Goal: Task Accomplishment & Management: Manage account settings

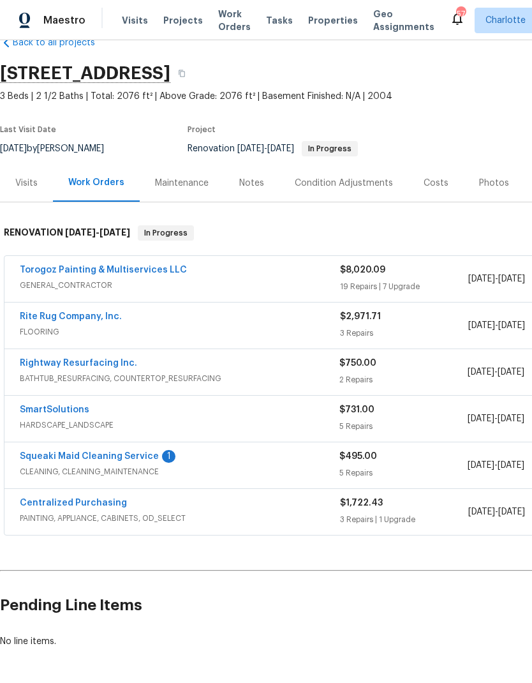
scroll to position [29, 0]
click at [84, 320] on link "Rite Rug Company, Inc." at bounding box center [71, 316] width 102 height 9
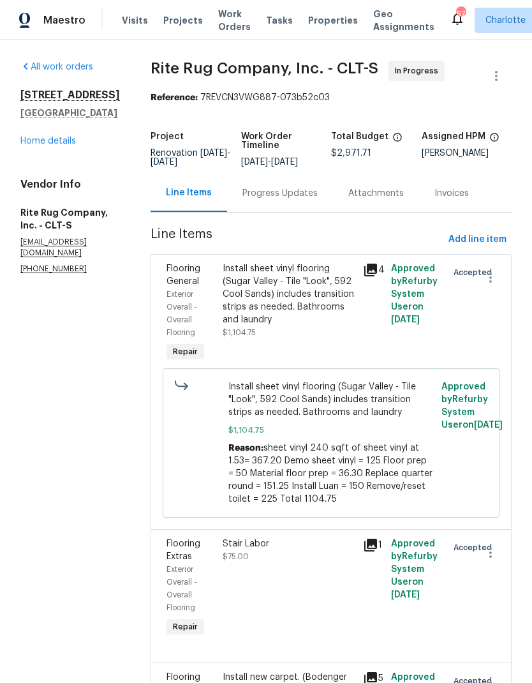
click at [298, 200] on div "Progress Updates" at bounding box center [280, 193] width 75 height 13
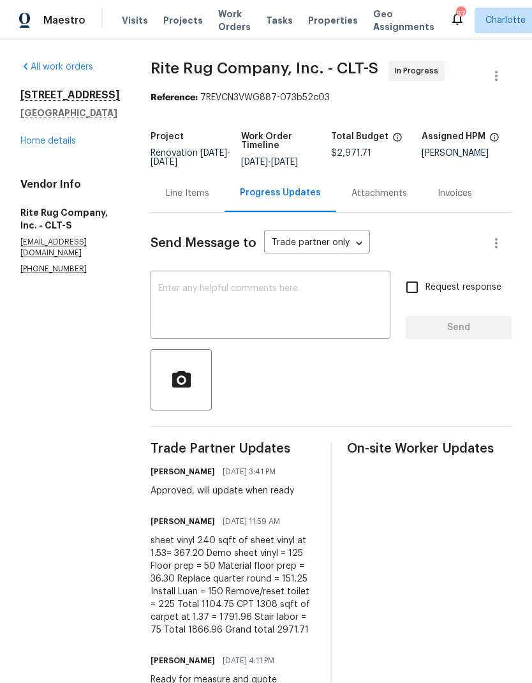
click at [292, 319] on textarea at bounding box center [270, 306] width 225 height 45
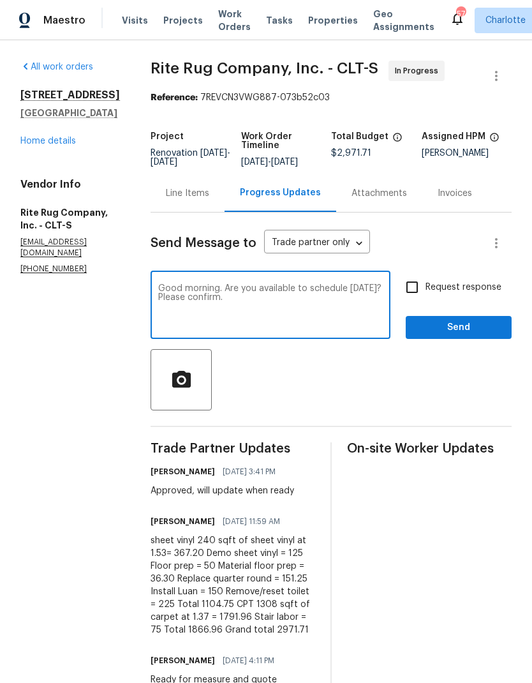
type textarea "Good morning. Are you available to schedule tomorrow? Please confirm."
click at [411, 298] on input "Request response" at bounding box center [412, 287] width 27 height 27
checkbox input "true"
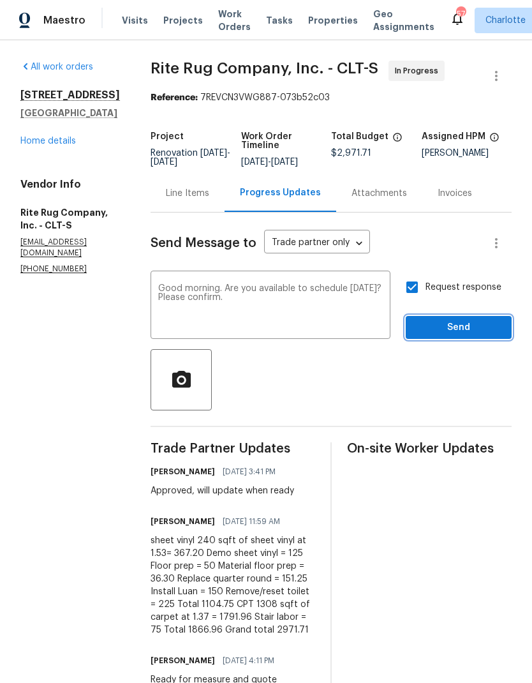
click at [467, 336] on span "Send" at bounding box center [459, 328] width 86 height 16
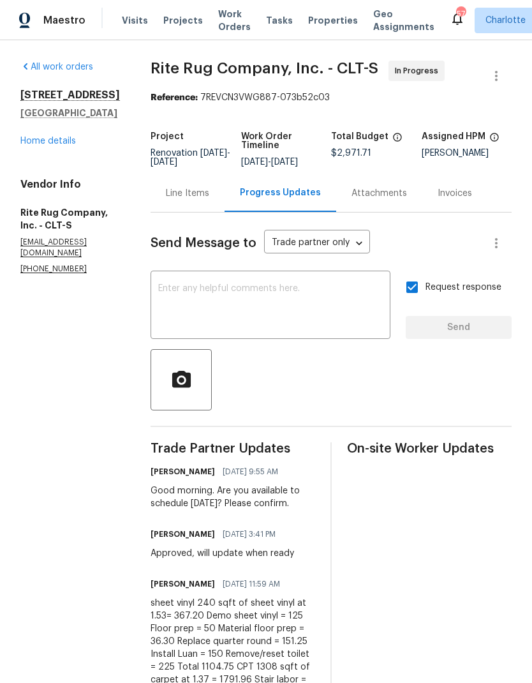
click at [57, 145] on link "Home details" at bounding box center [48, 141] width 56 height 9
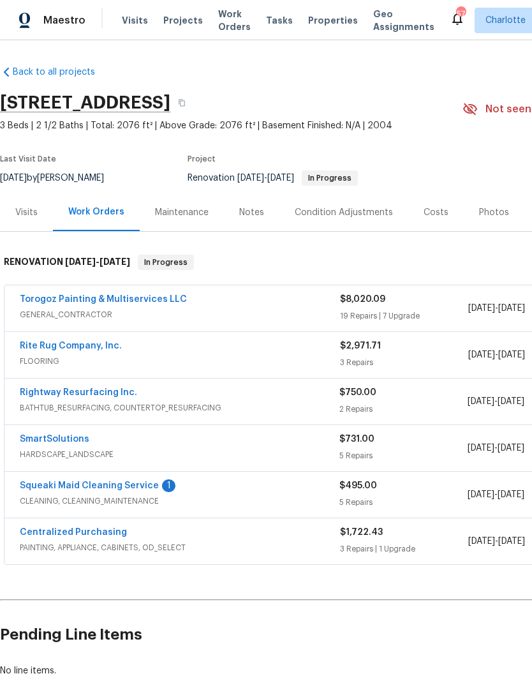
click at [81, 393] on link "Rightway Resurfacing Inc." at bounding box center [78, 392] width 117 height 9
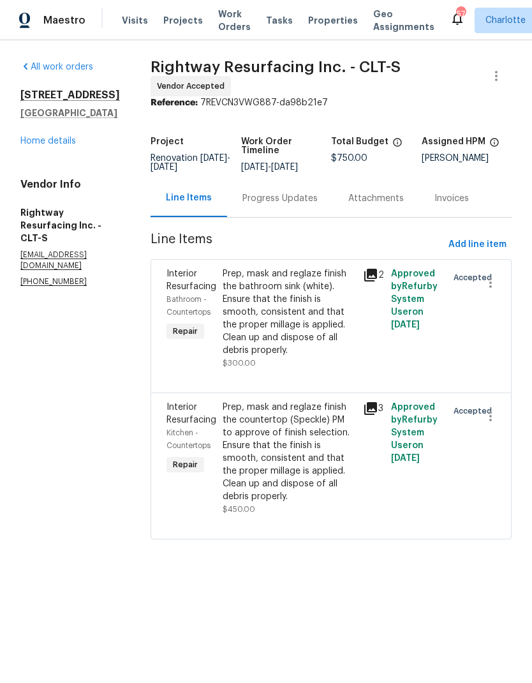
click at [291, 205] on div "Progress Updates" at bounding box center [280, 198] width 75 height 13
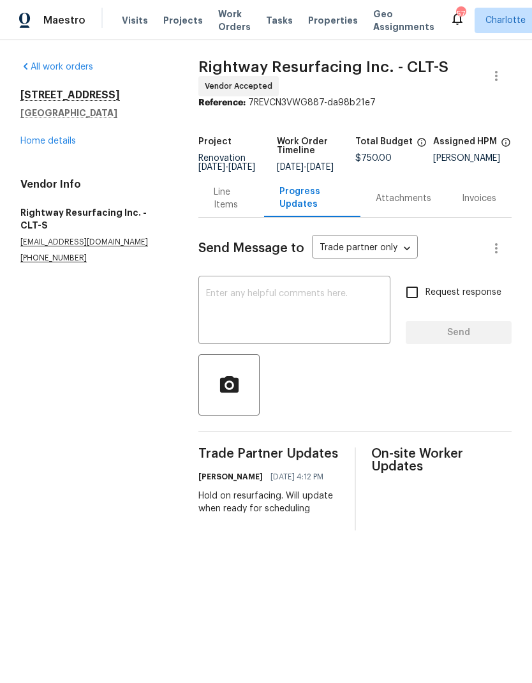
click at [257, 314] on textarea at bounding box center [294, 311] width 177 height 45
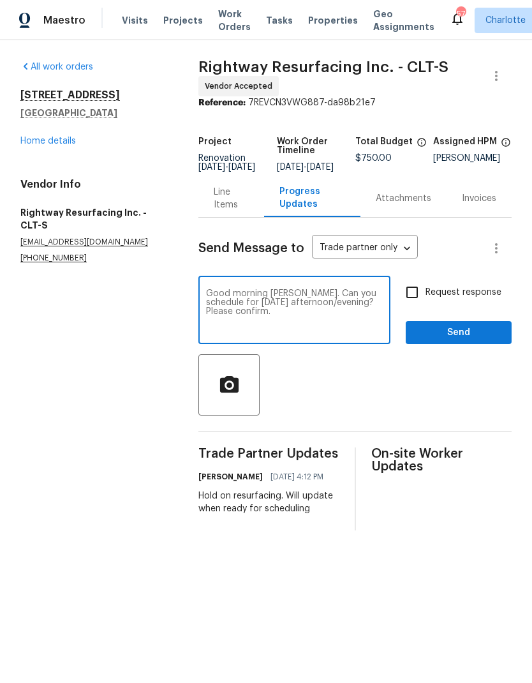
type textarea "Good morning Matthew. Can you schedule for Thursday afternoon/evening? Please c…"
click at [408, 297] on input "Request response" at bounding box center [412, 292] width 27 height 27
checkbox input "true"
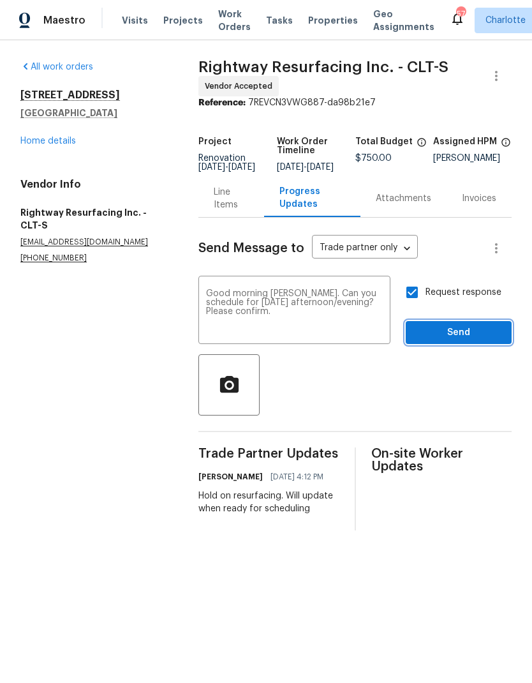
click at [490, 341] on span "Send" at bounding box center [459, 333] width 86 height 16
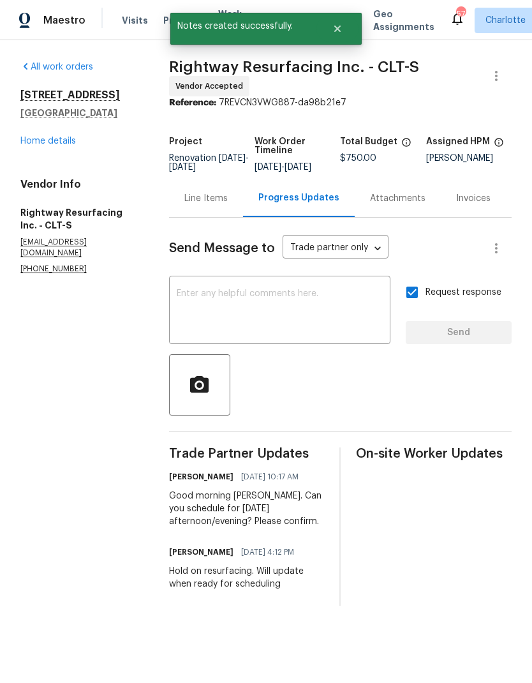
click at [36, 144] on link "Home details" at bounding box center [48, 141] width 56 height 9
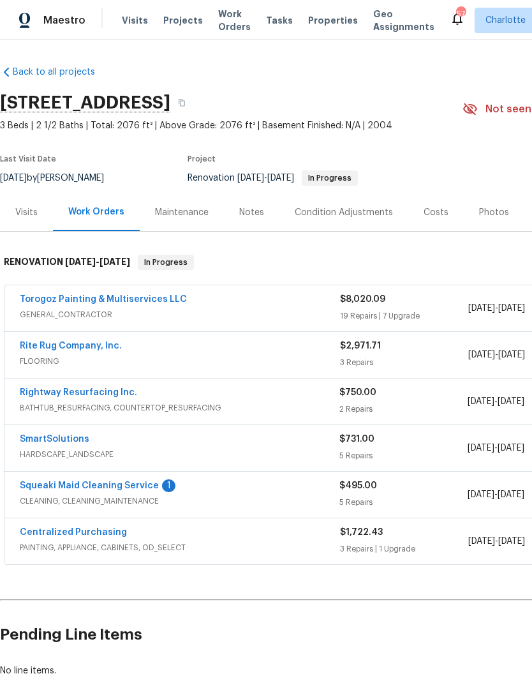
click at [41, 437] on link "SmartSolutions" at bounding box center [55, 439] width 70 height 9
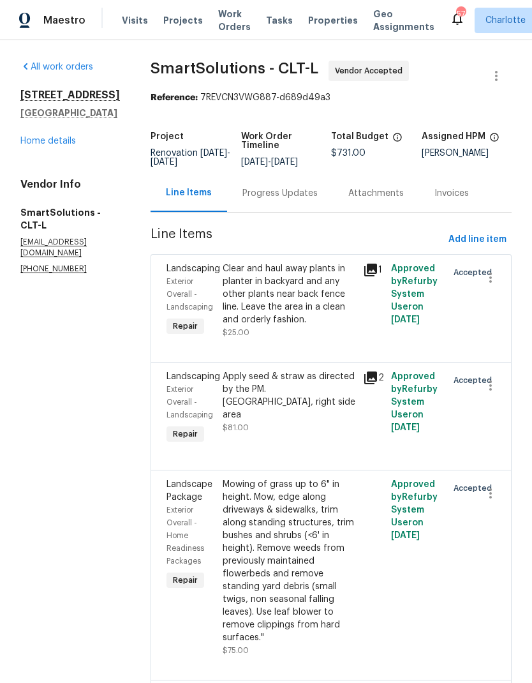
click at [279, 210] on div "Progress Updates" at bounding box center [280, 193] width 106 height 38
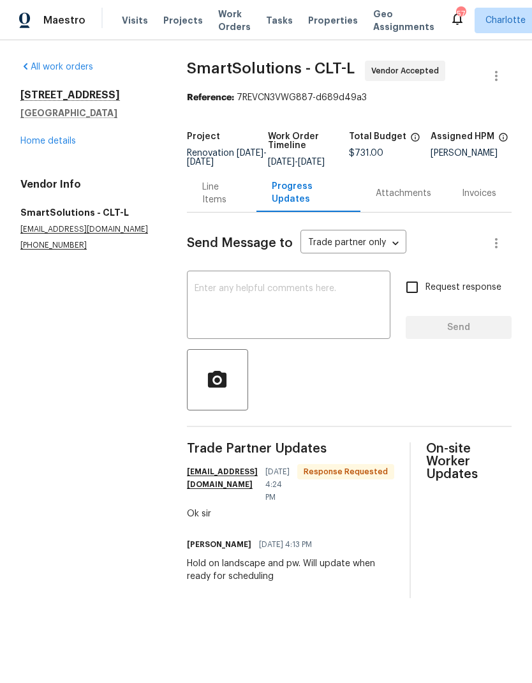
click at [293, 326] on textarea at bounding box center [289, 306] width 188 height 45
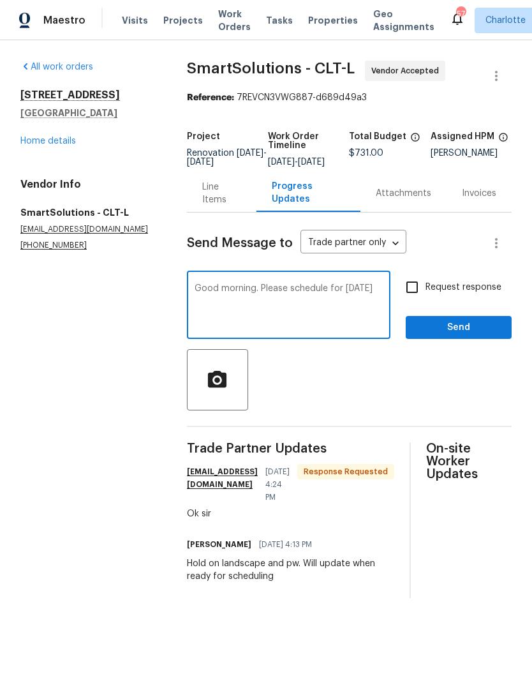
click at [329, 299] on textarea "Good morning. Please schedule for Thursday 10/16" at bounding box center [289, 306] width 188 height 45
click at [343, 396] on div at bounding box center [349, 379] width 325 height 61
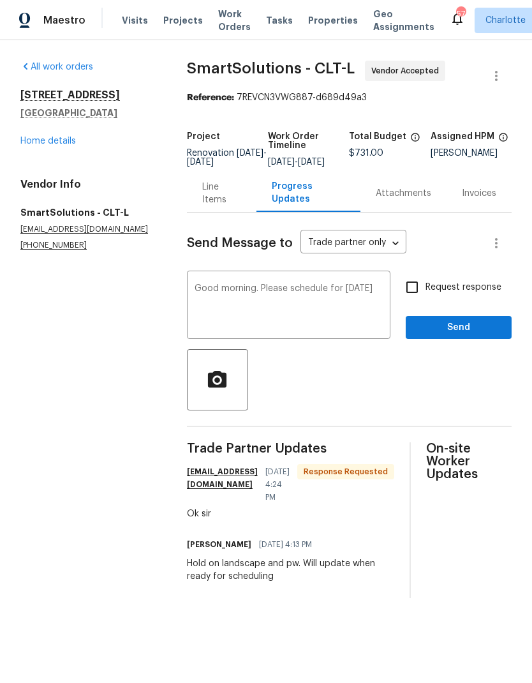
click at [339, 297] on textarea "Good morning. Please schedule for Thursday 10/16" at bounding box center [289, 306] width 188 height 45
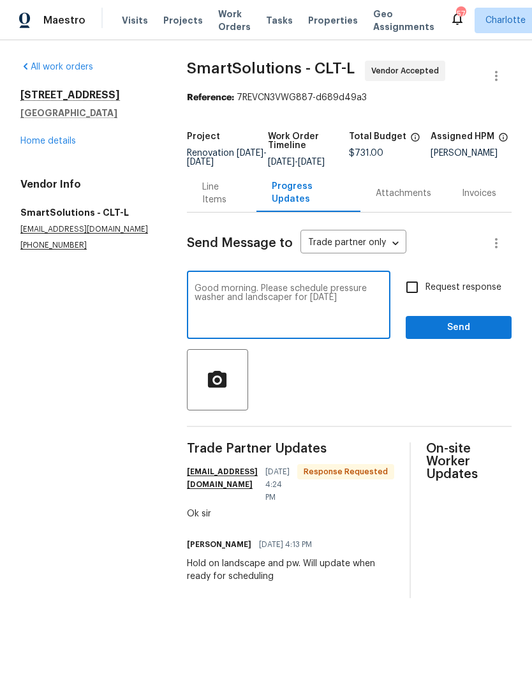
click at [368, 310] on textarea "Good morning. Please schedule pressure washer and landscaper for Thursday 10/16" at bounding box center [289, 306] width 188 height 45
click at [372, 312] on textarea "Good morning. Please schedule pressure washer and landscaper for Thursday 10/16" at bounding box center [289, 306] width 188 height 45
click at [281, 299] on textarea "Good morning. Please schedule pressure washer and landscaper for Thursday 10/16." at bounding box center [289, 306] width 188 height 45
click at [376, 311] on textarea "Good morning. Can you schedule pressure washer and landscaper for Thursday 10/1…" at bounding box center [289, 306] width 188 height 45
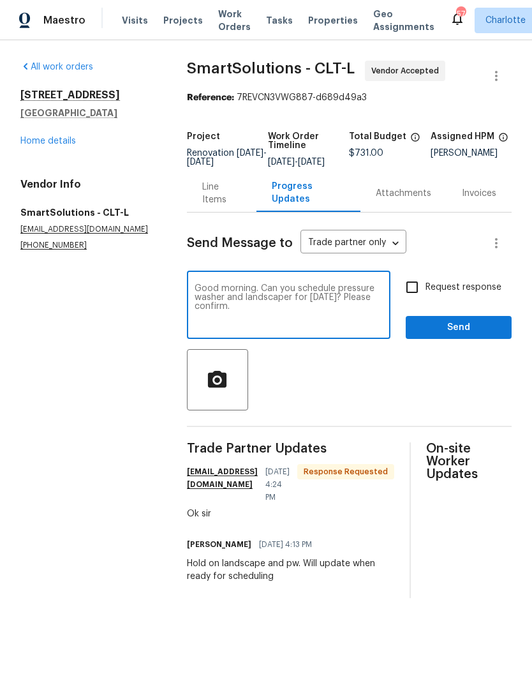
type textarea "Good morning. Can you schedule pressure washer and landscaper for Thursday 10/1…"
click at [410, 290] on input "Request response" at bounding box center [412, 287] width 27 height 27
checkbox input "true"
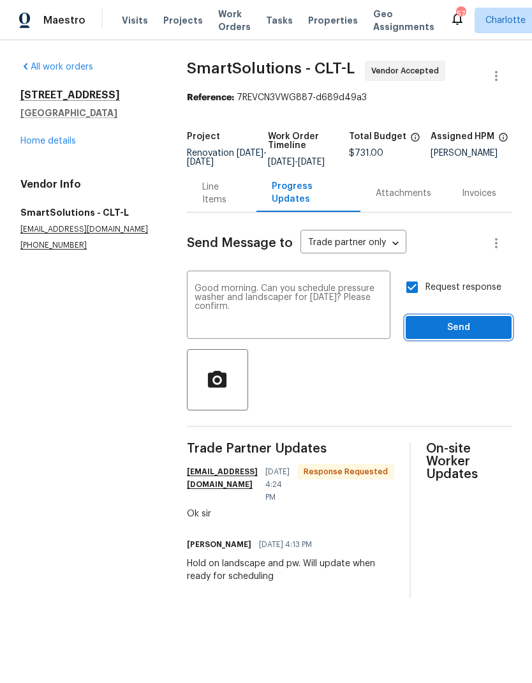
click at [479, 336] on span "Send" at bounding box center [459, 328] width 86 height 16
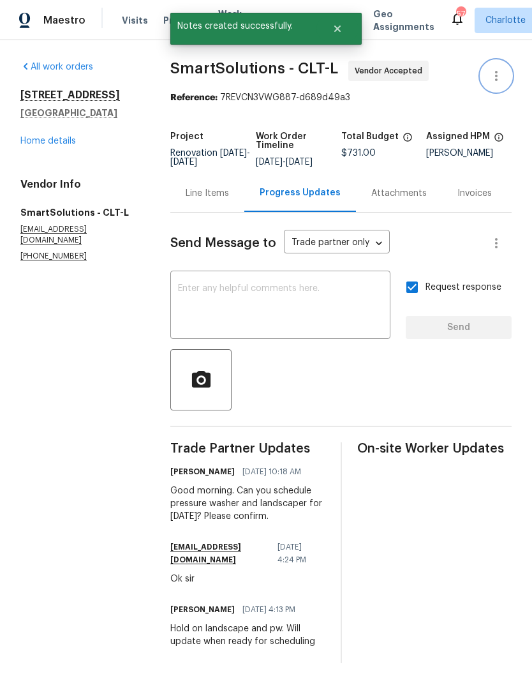
click at [501, 75] on icon "button" at bounding box center [496, 75] width 15 height 15
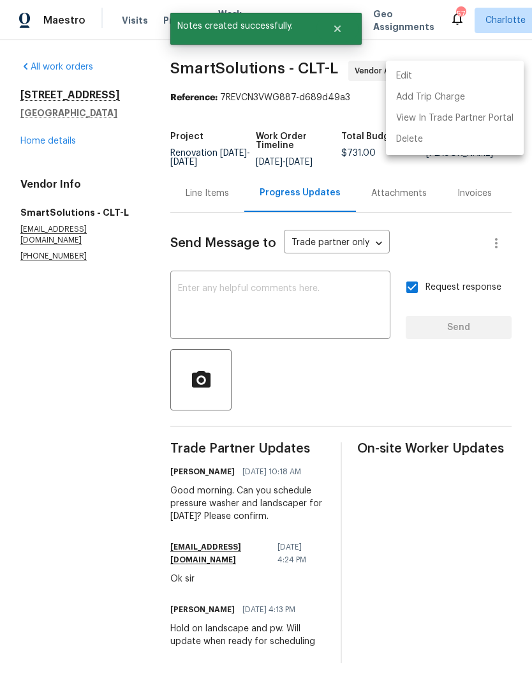
click at [465, 79] on li "Edit" at bounding box center [455, 76] width 138 height 21
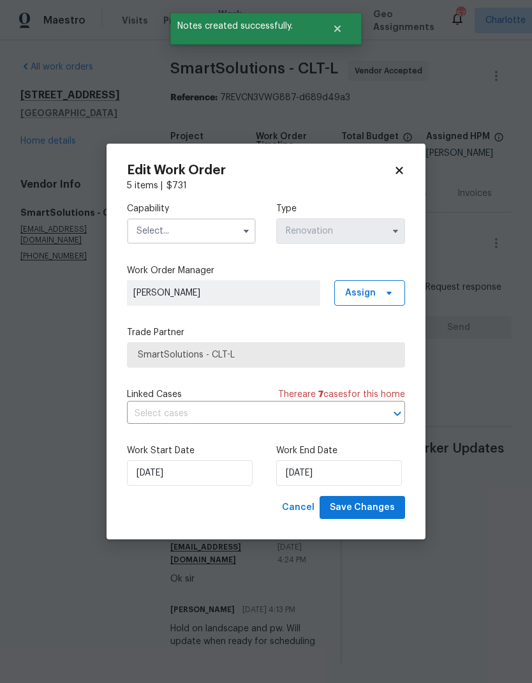
click at [222, 229] on input "text" at bounding box center [191, 231] width 129 height 26
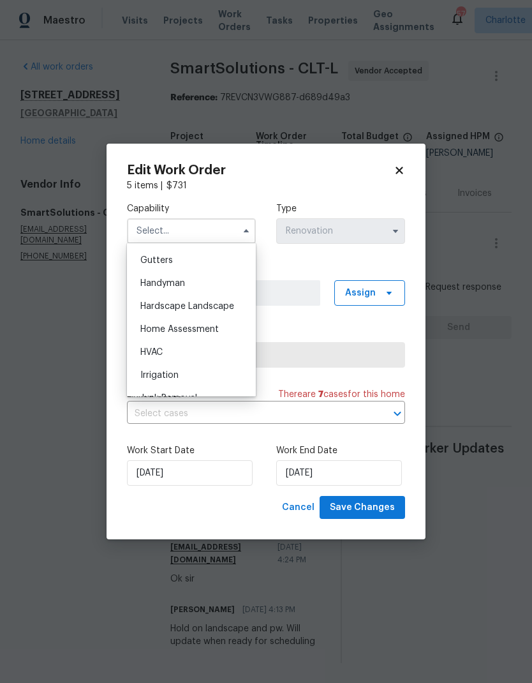
scroll to position [680, 0]
click at [218, 304] on span "Hardscape Landscape" at bounding box center [187, 302] width 94 height 9
type input "Hardscape Landscape"
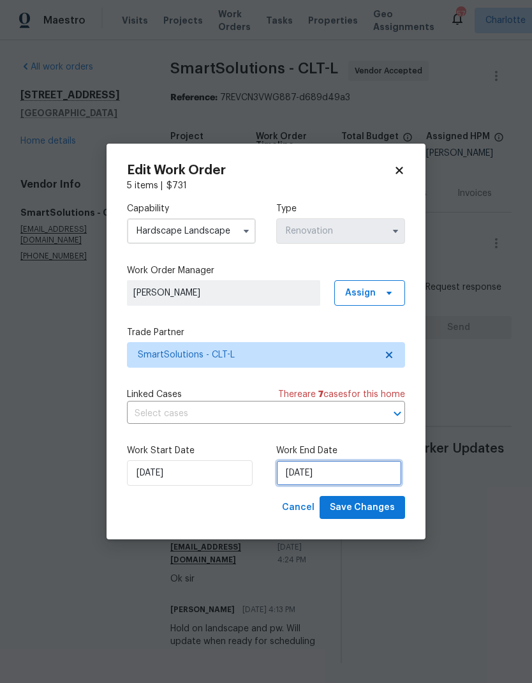
click at [358, 484] on input "[DATE]" at bounding box center [339, 473] width 126 height 26
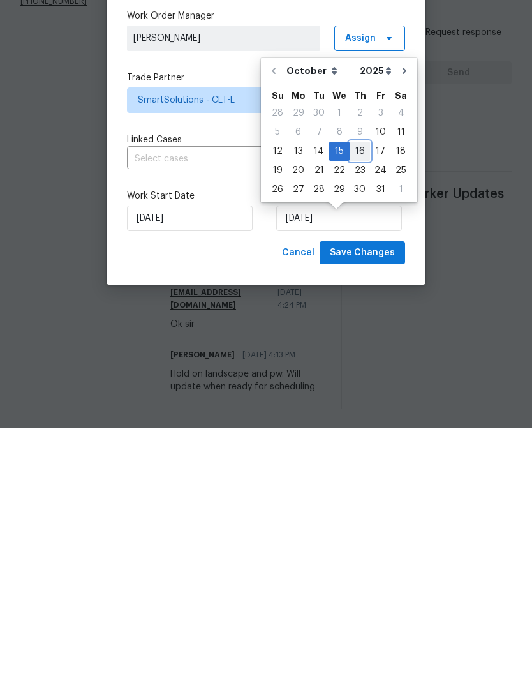
click at [361, 397] on div "16" at bounding box center [360, 406] width 20 height 18
type input "[DATE]"
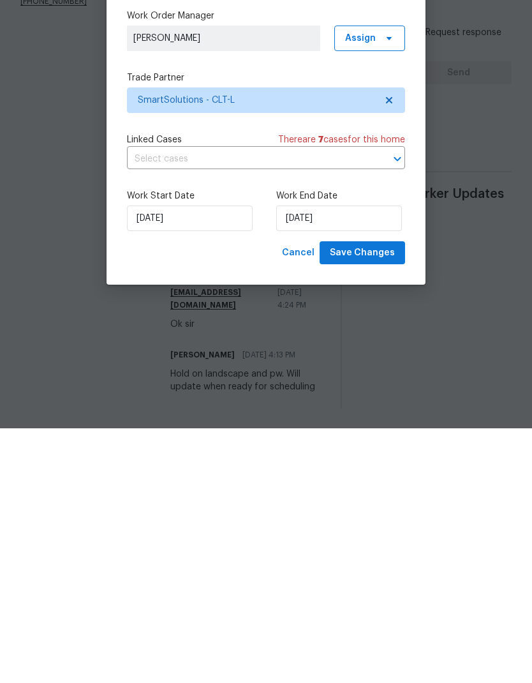
scroll to position [8, 0]
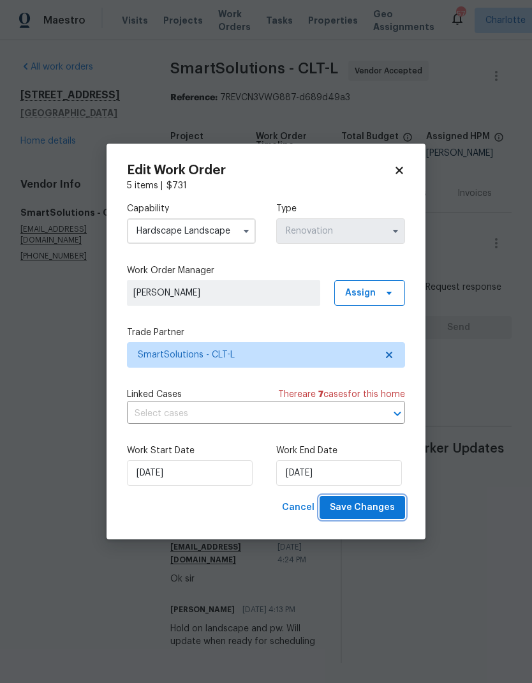
click at [380, 517] on button "Save Changes" at bounding box center [363, 508] width 86 height 24
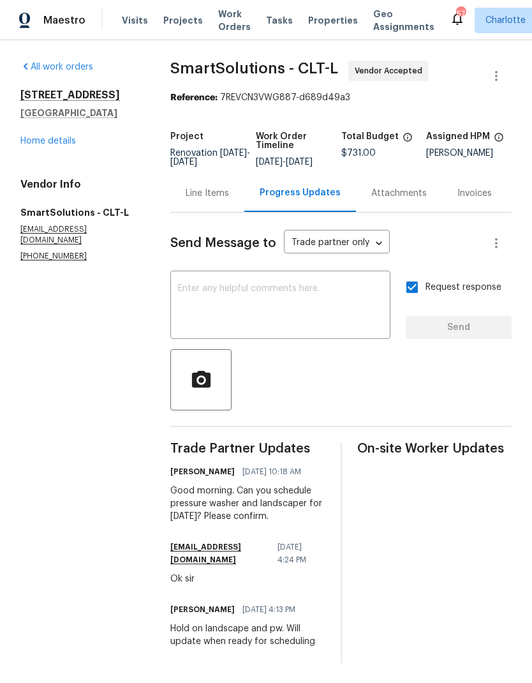
click at [33, 137] on link "Home details" at bounding box center [48, 141] width 56 height 9
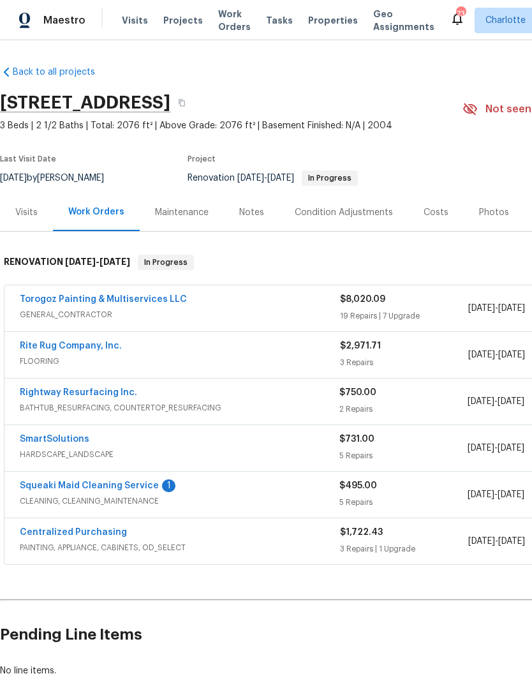
click at [258, 456] on span "HARDSCAPE_LANDSCAPE" at bounding box center [180, 454] width 320 height 13
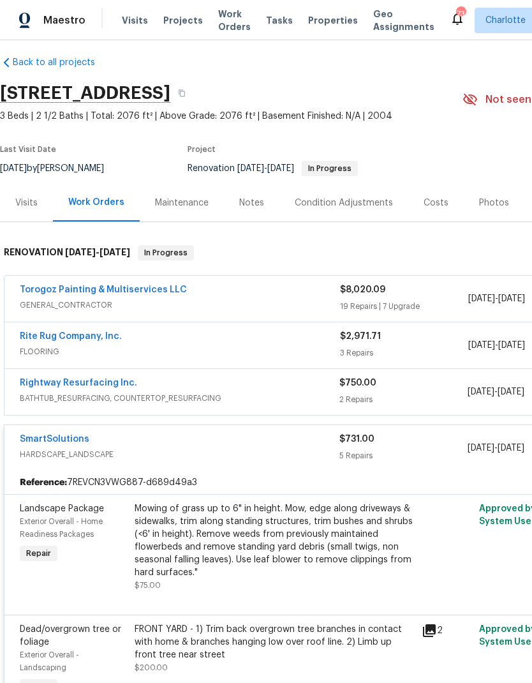
scroll to position [10, 0]
click at [218, 447] on div "SmartSolutions" at bounding box center [180, 440] width 320 height 15
